Goal: Transaction & Acquisition: Book appointment/travel/reservation

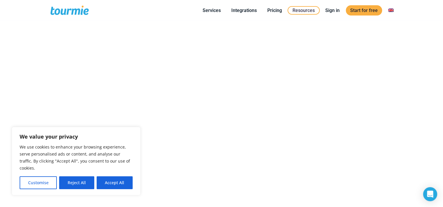
scroll to position [119, 0]
click at [111, 181] on button "Accept All" at bounding box center [115, 182] width 36 height 13
checkbox input "true"
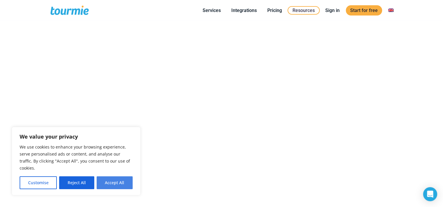
checkbox input "true"
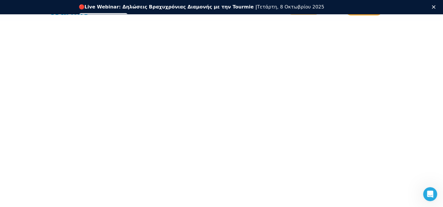
scroll to position [0, 0]
